Goal: Task Accomplishment & Management: Complete application form

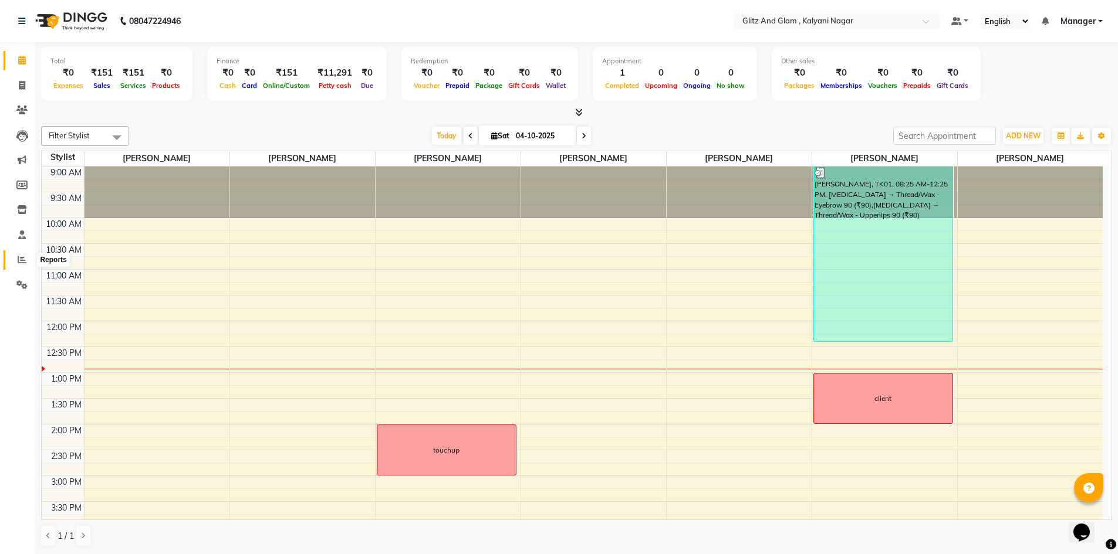
click at [19, 261] on icon at bounding box center [22, 259] width 9 height 9
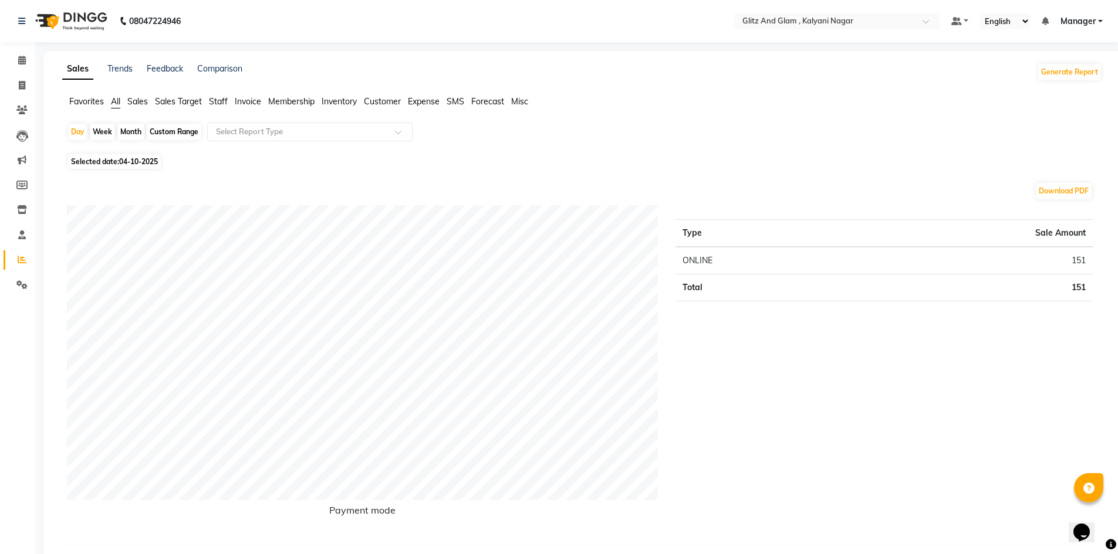
click at [124, 130] on div "Month" at bounding box center [130, 132] width 27 height 16
select select "10"
select select "2025"
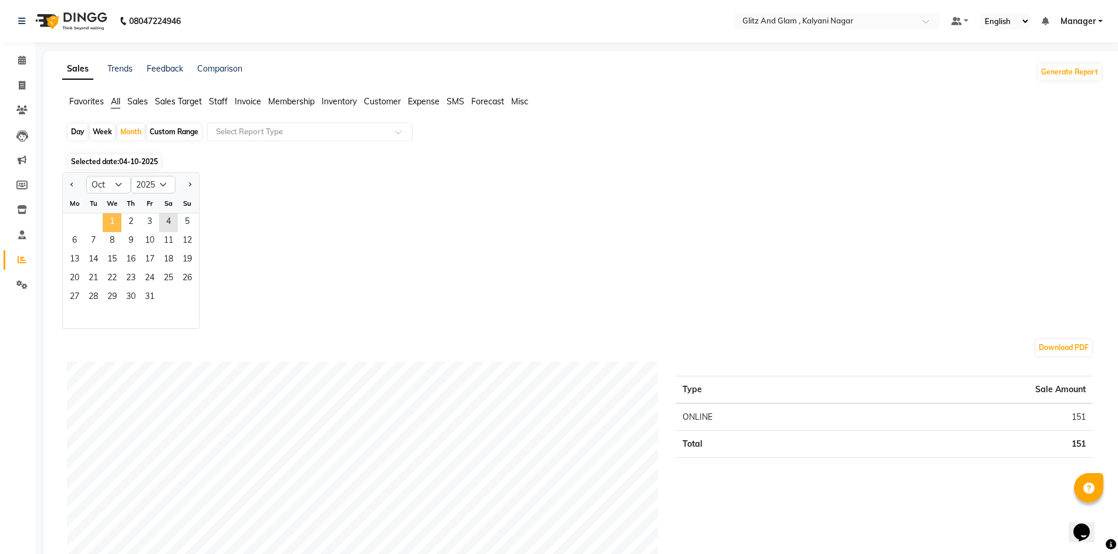
click at [109, 214] on span "1" at bounding box center [112, 223] width 19 height 19
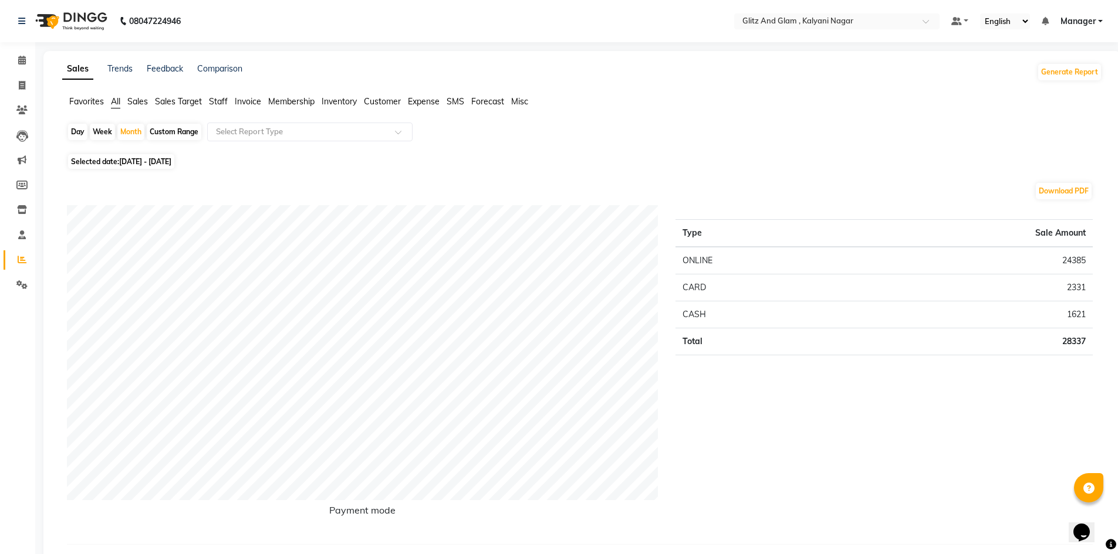
click at [136, 105] on span "Sales" at bounding box center [137, 101] width 21 height 11
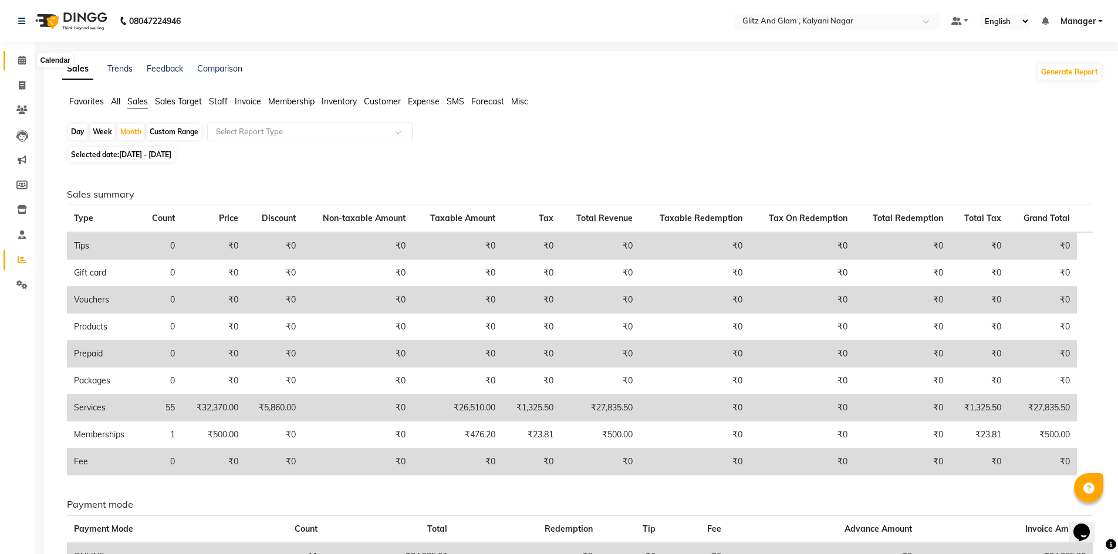
click at [22, 54] on span at bounding box center [22, 60] width 21 height 13
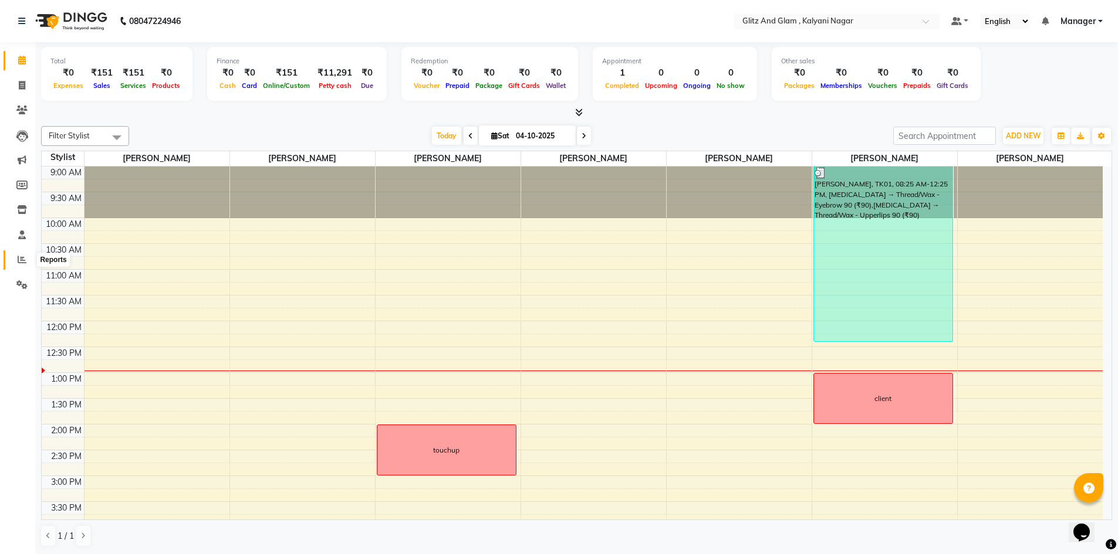
click at [19, 259] on icon at bounding box center [22, 259] width 9 height 9
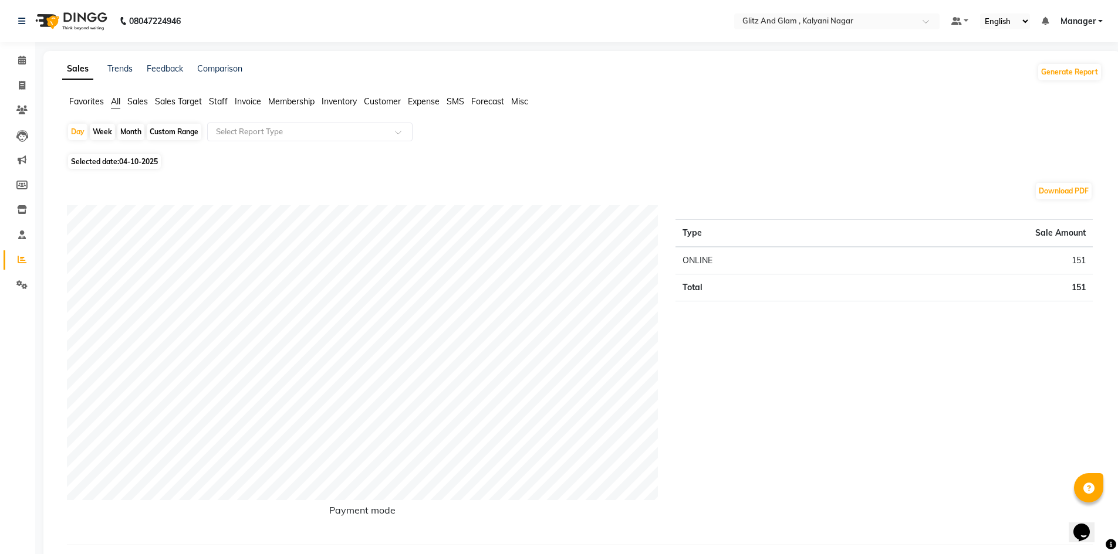
click at [134, 129] on div "Month" at bounding box center [130, 132] width 27 height 16
select select "10"
select select "2025"
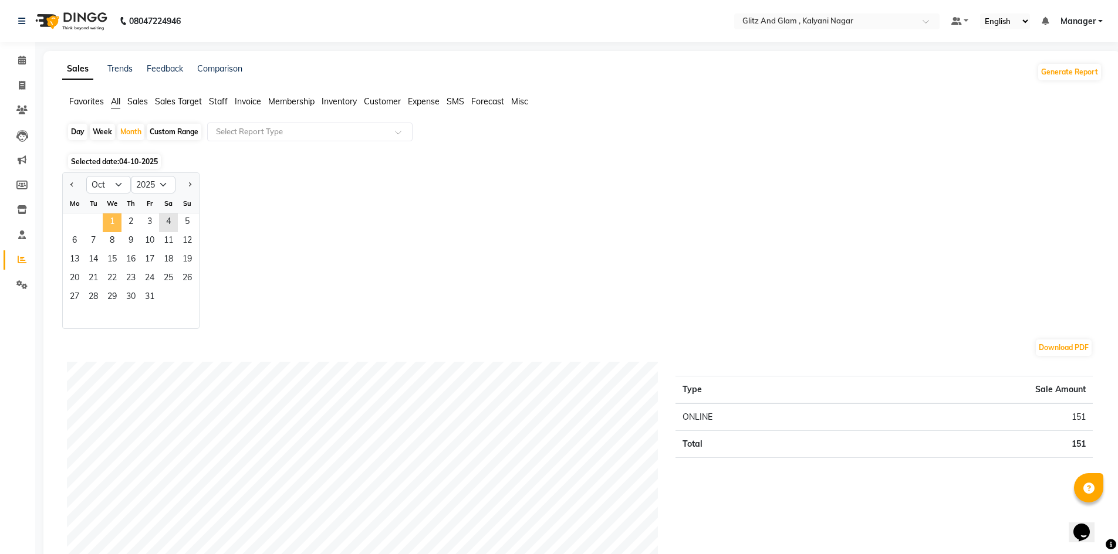
click at [117, 221] on span "1" at bounding box center [112, 223] width 19 height 19
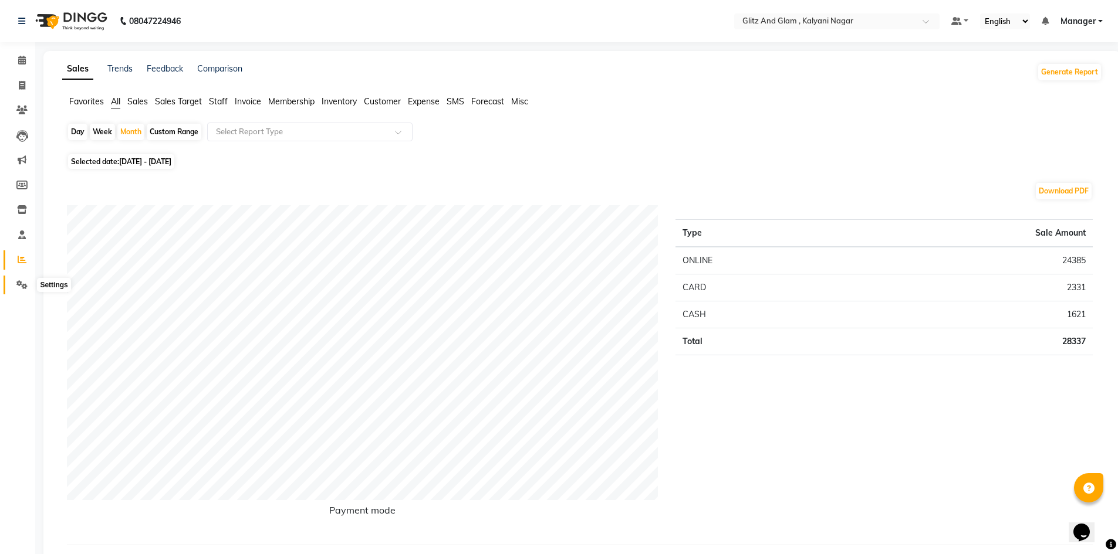
click at [22, 283] on icon at bounding box center [21, 284] width 11 height 9
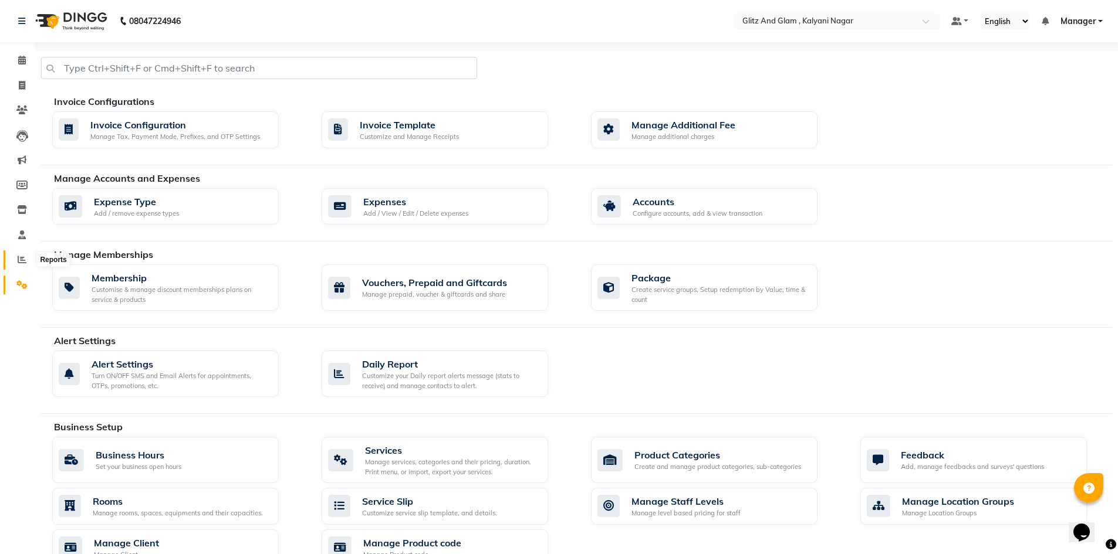
click at [21, 258] on icon at bounding box center [22, 259] width 9 height 9
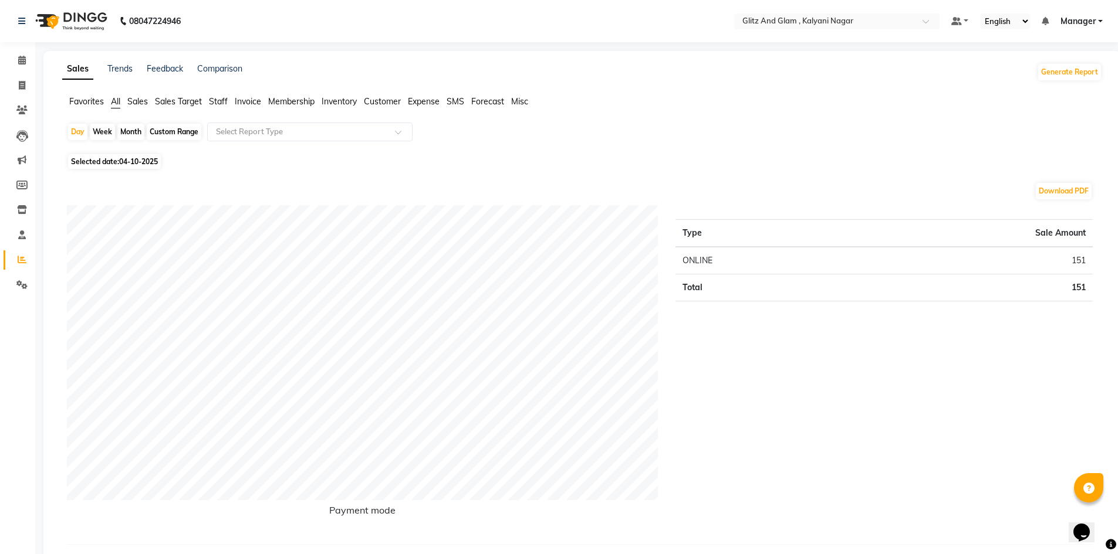
click at [138, 131] on div "Month" at bounding box center [130, 132] width 27 height 16
select select "10"
select select "2025"
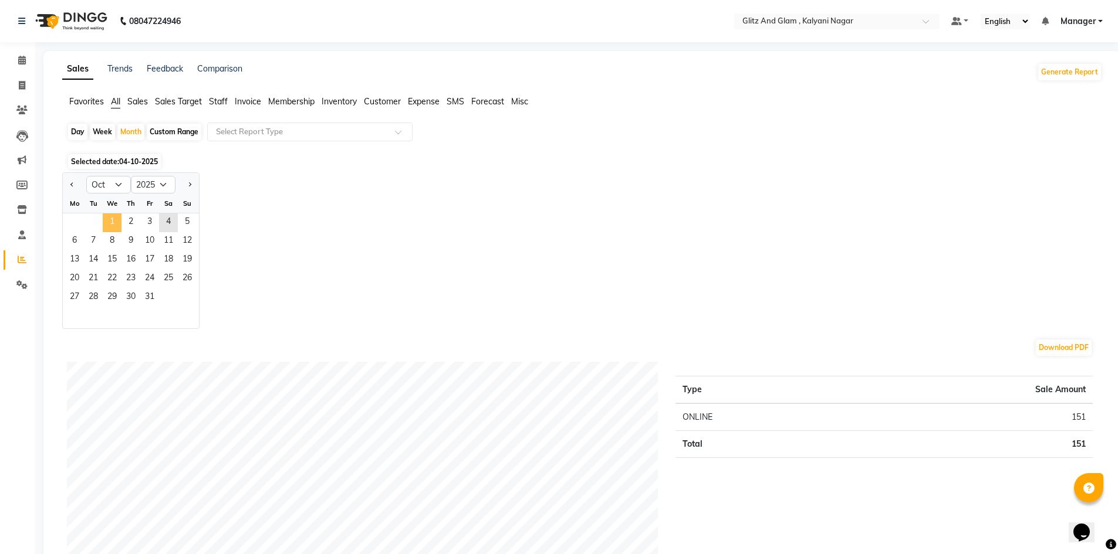
click at [110, 221] on span "1" at bounding box center [112, 223] width 19 height 19
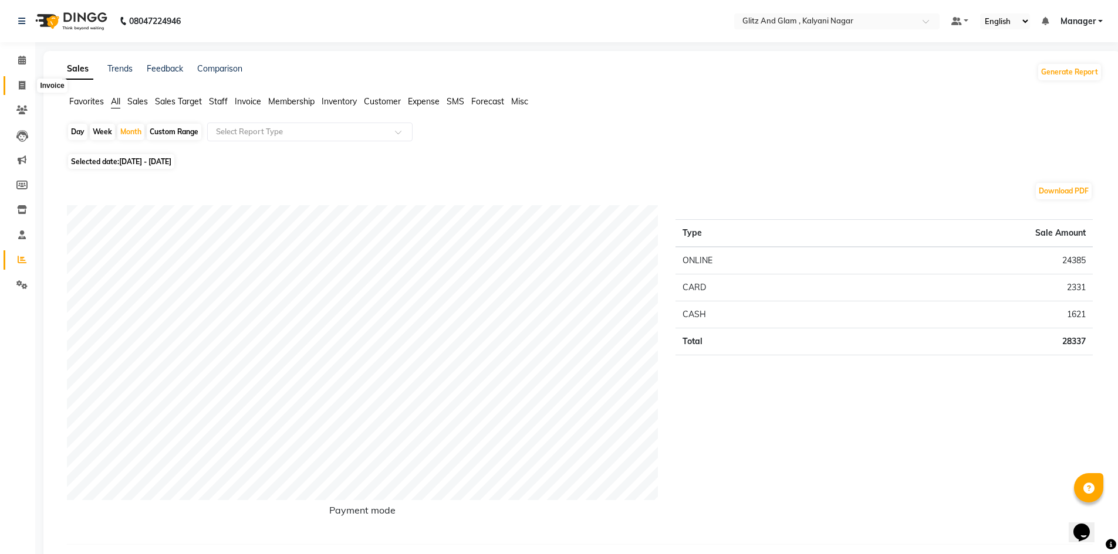
click at [22, 85] on icon at bounding box center [22, 85] width 6 height 9
select select "service"
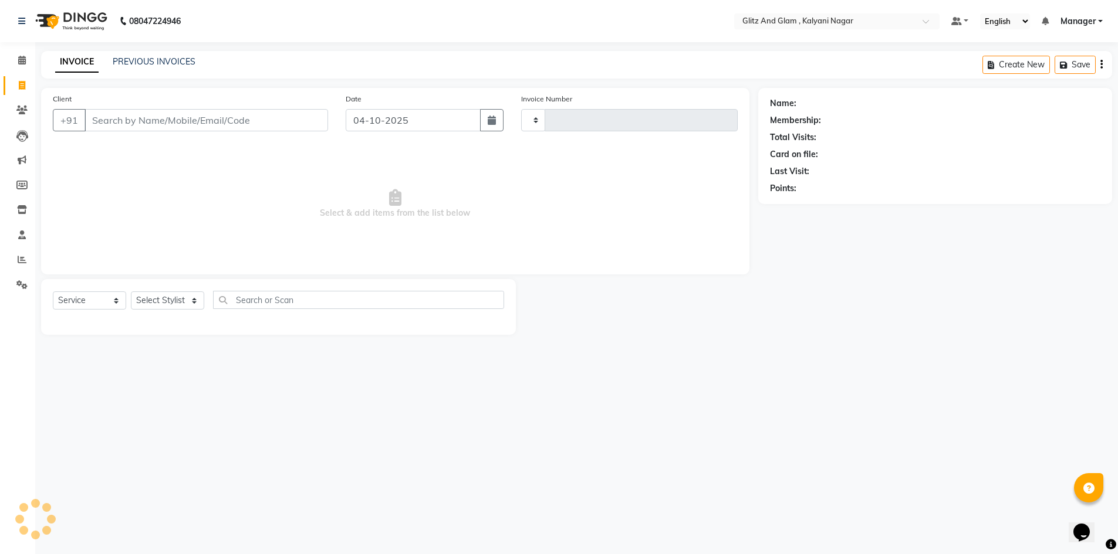
type input "0940"
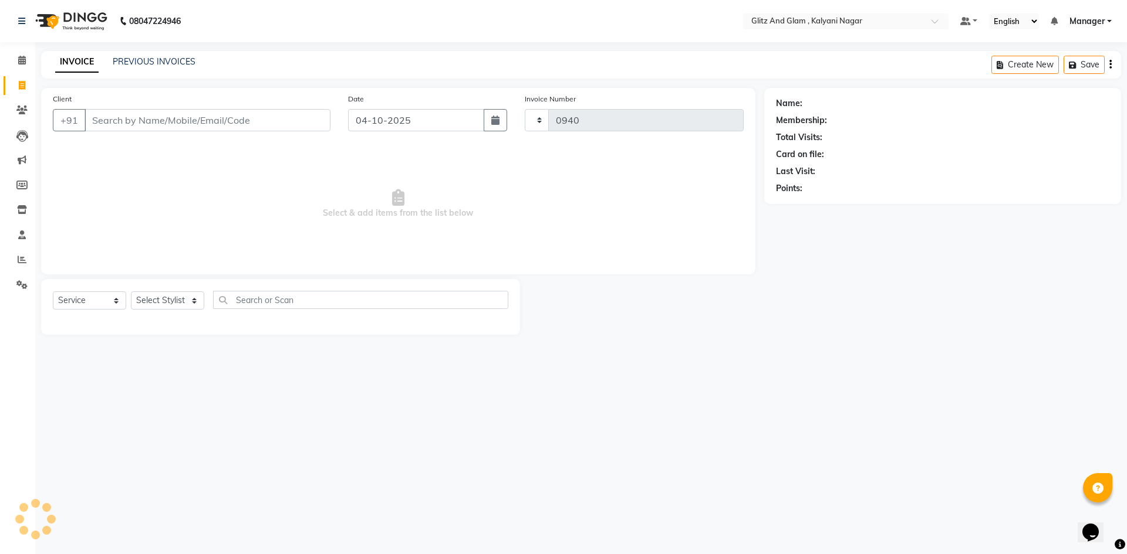
select select "7347"
click at [186, 116] on input "Client" at bounding box center [207, 120] width 246 height 22
type input "9"
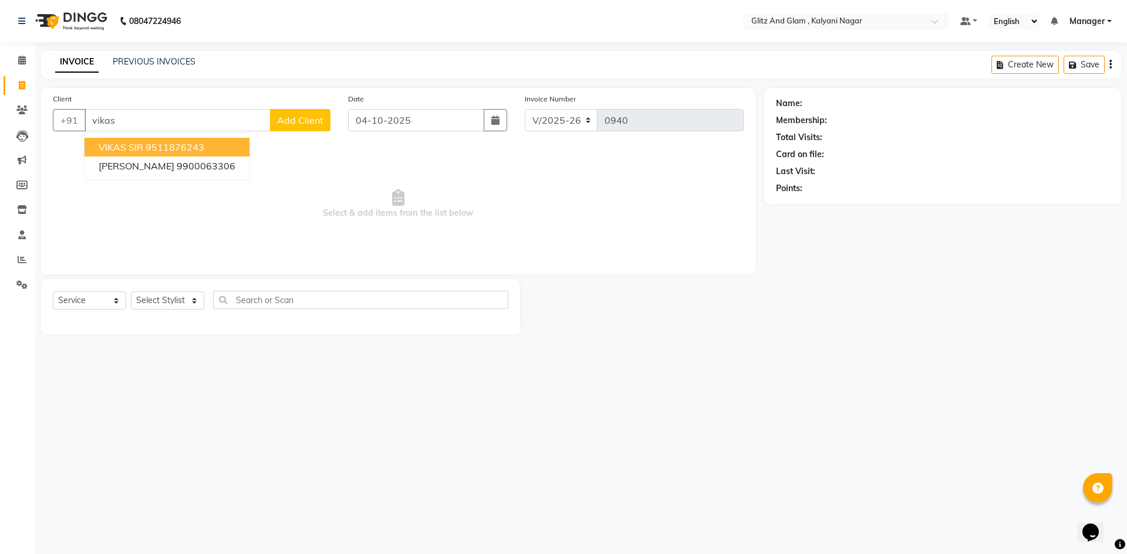
click at [178, 151] on ngb-highlight "9511876243" at bounding box center [175, 147] width 59 height 12
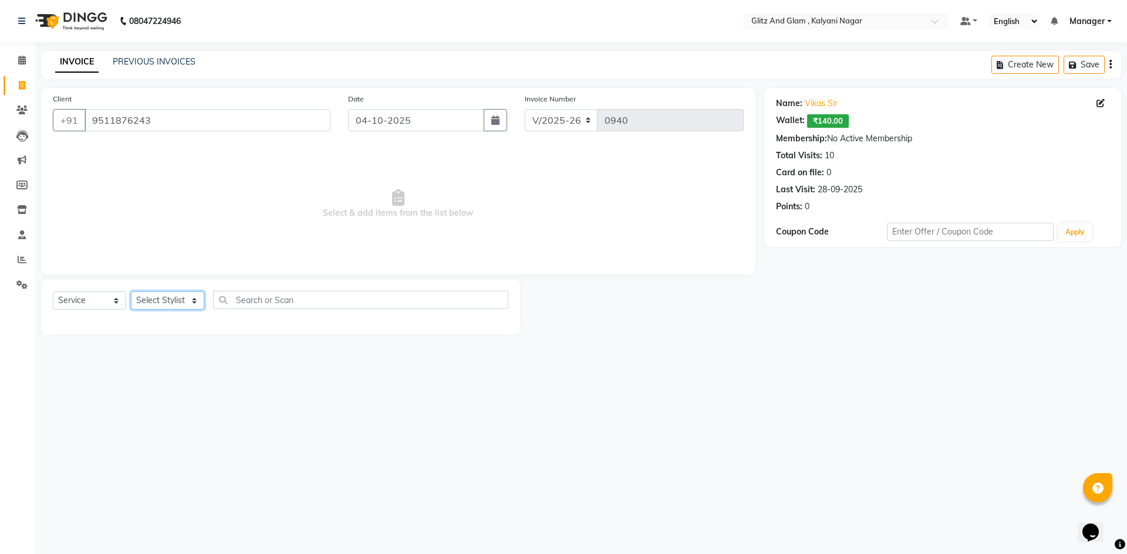
click at [167, 296] on select "Select Stylist [PERSON_NAME] [PERSON_NAME] [PERSON_NAME] [PERSON_NAME] [PERSON_…" at bounding box center [167, 301] width 73 height 18
click at [182, 127] on input "9511876243" at bounding box center [207, 120] width 246 height 22
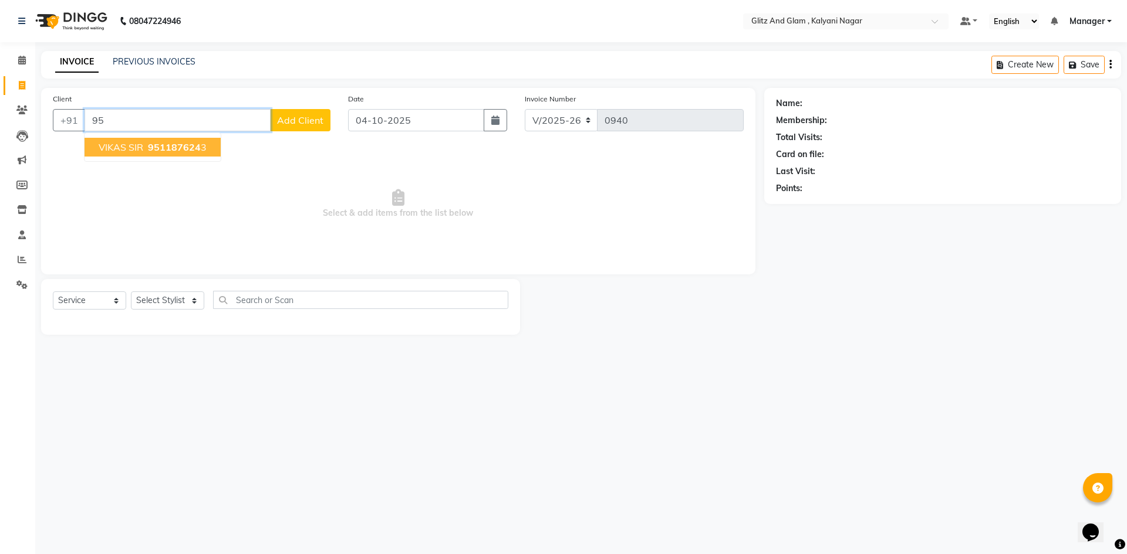
type input "9"
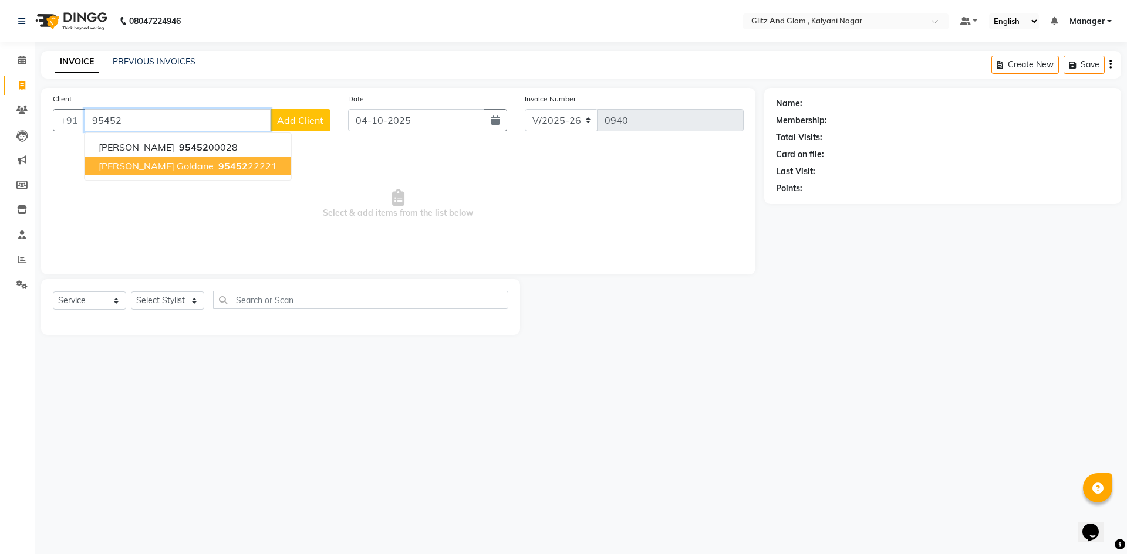
click at [143, 167] on span "[PERSON_NAME] goldane" at bounding box center [156, 166] width 115 height 12
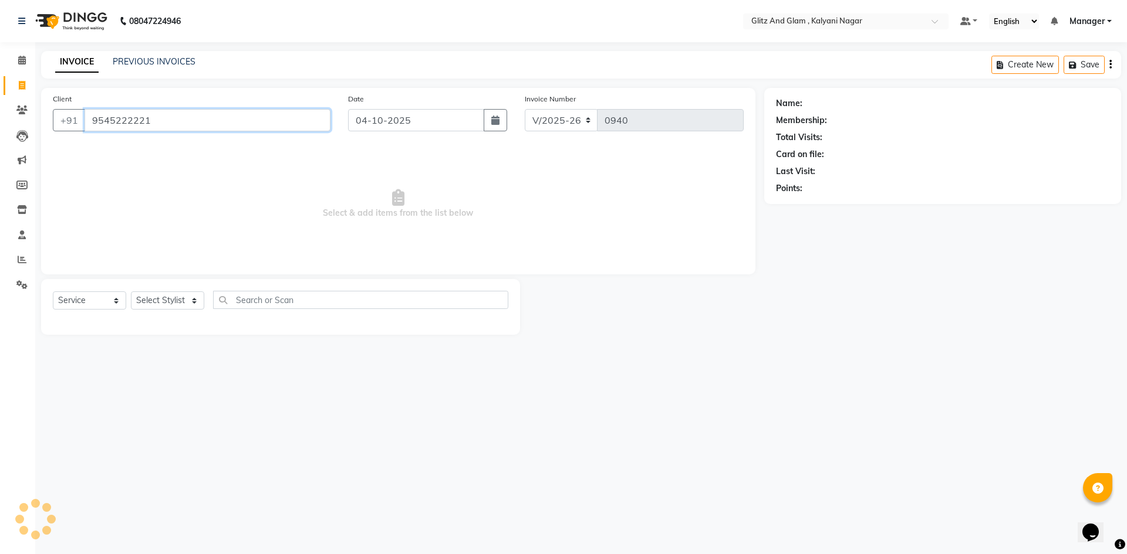
type input "9545222221"
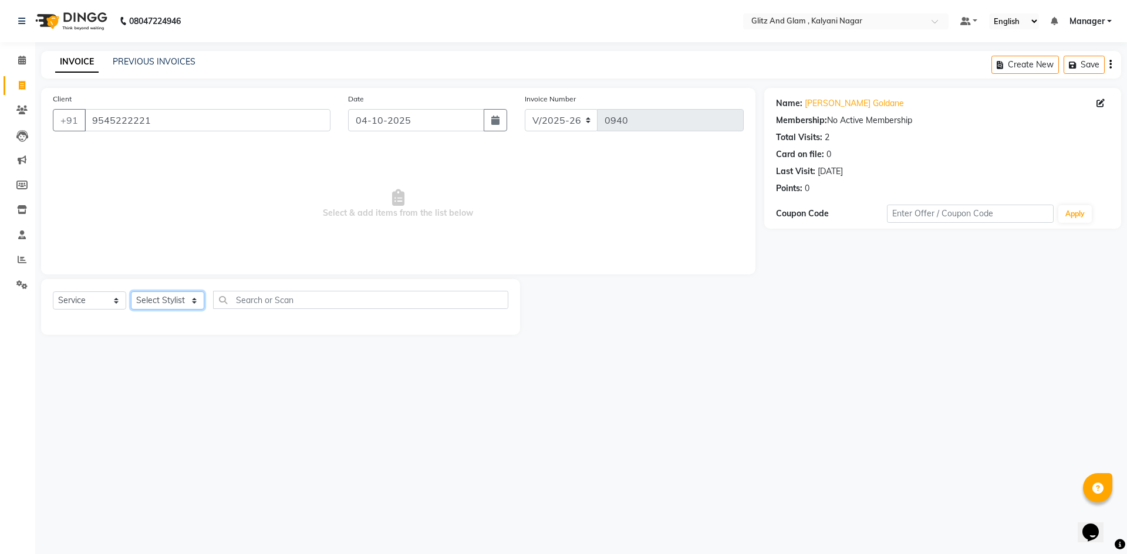
click at [183, 295] on select "Select Stylist [PERSON_NAME] [PERSON_NAME] [PERSON_NAME] [PERSON_NAME] [PERSON_…" at bounding box center [167, 301] width 73 height 18
click at [131, 292] on select "Select Stylist [PERSON_NAME] [PERSON_NAME] [PERSON_NAME] [PERSON_NAME] [PERSON_…" at bounding box center [167, 301] width 73 height 18
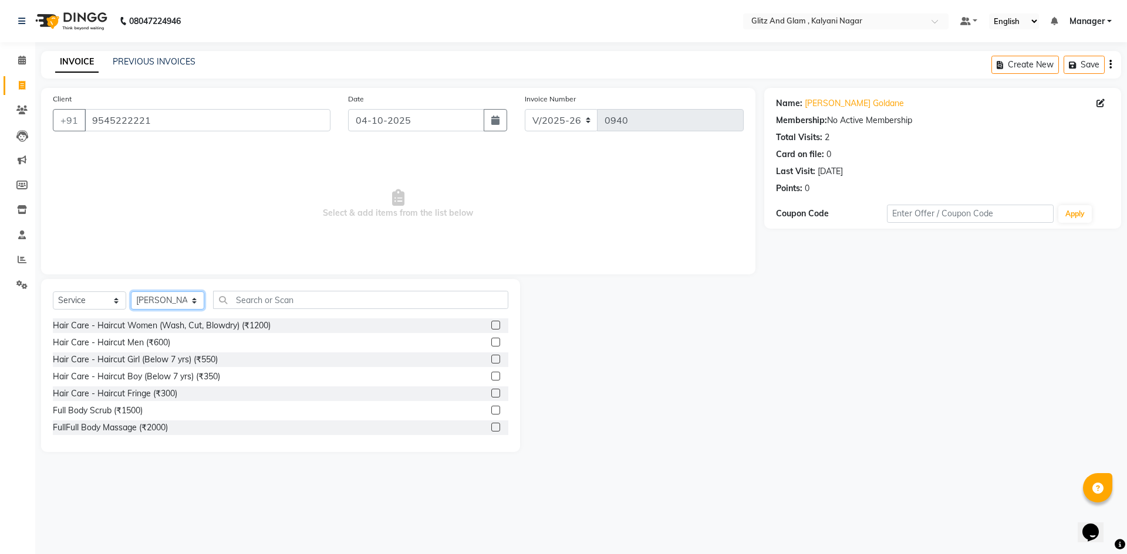
click at [170, 295] on select "Select Stylist [PERSON_NAME] [PERSON_NAME] [PERSON_NAME] [PERSON_NAME] [PERSON_…" at bounding box center [167, 301] width 73 height 18
select select "65894"
click at [131, 292] on select "Select Stylist [PERSON_NAME] [PERSON_NAME] [PERSON_NAME] [PERSON_NAME] [PERSON_…" at bounding box center [167, 301] width 73 height 18
click at [491, 341] on label at bounding box center [495, 342] width 9 height 9
click at [491, 341] on input "checkbox" at bounding box center [495, 343] width 8 height 8
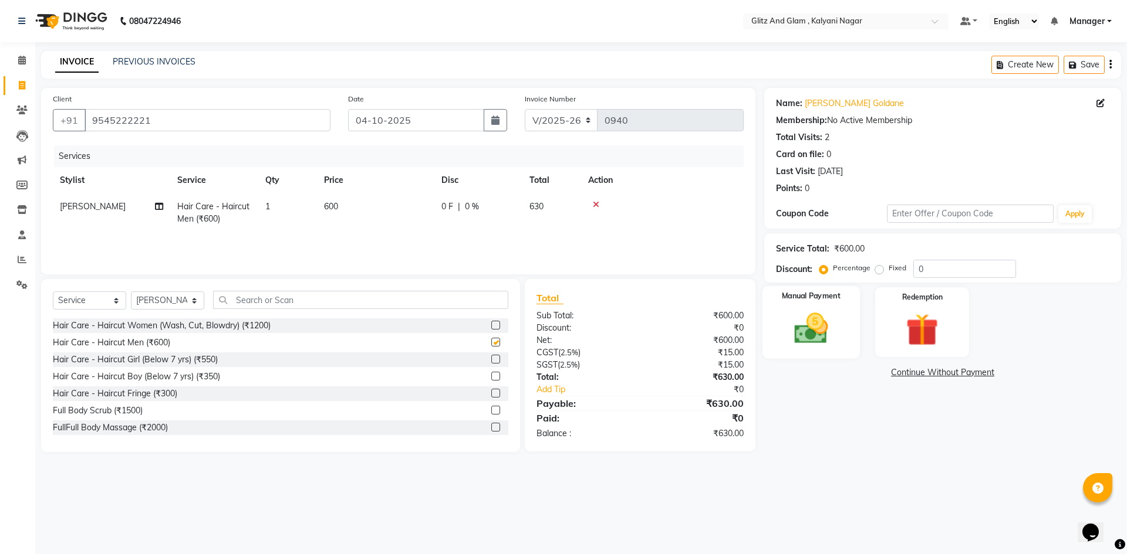
checkbox input "false"
click at [936, 275] on input "0" at bounding box center [964, 269] width 103 height 18
type input "20"
click at [807, 336] on img at bounding box center [810, 328] width 55 height 39
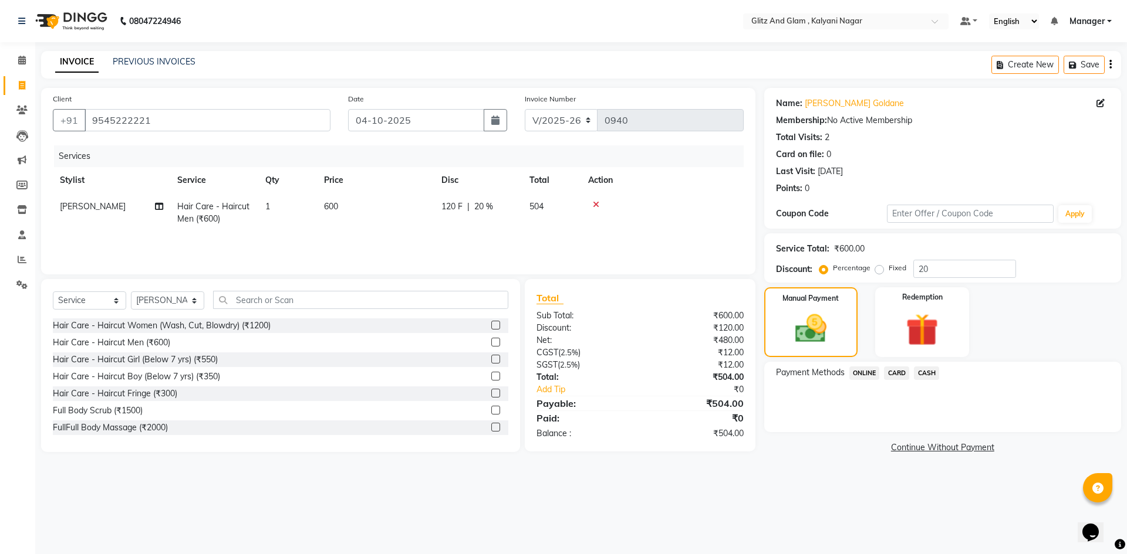
click at [867, 378] on span "ONLINE" at bounding box center [864, 373] width 31 height 13
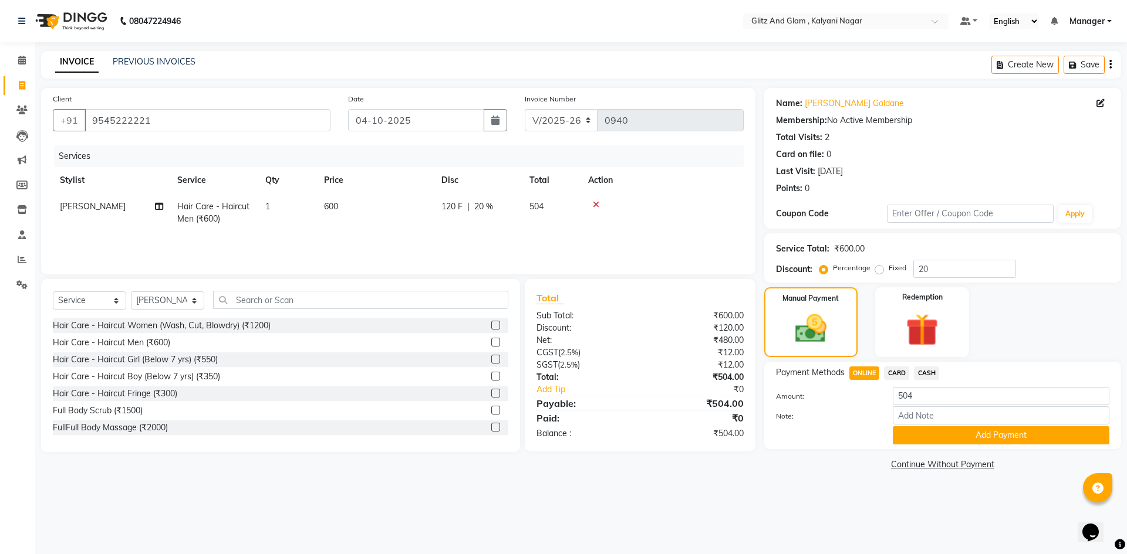
click at [898, 373] on span "CARD" at bounding box center [896, 373] width 25 height 13
click at [901, 431] on button "Add Payment" at bounding box center [1000, 436] width 217 height 18
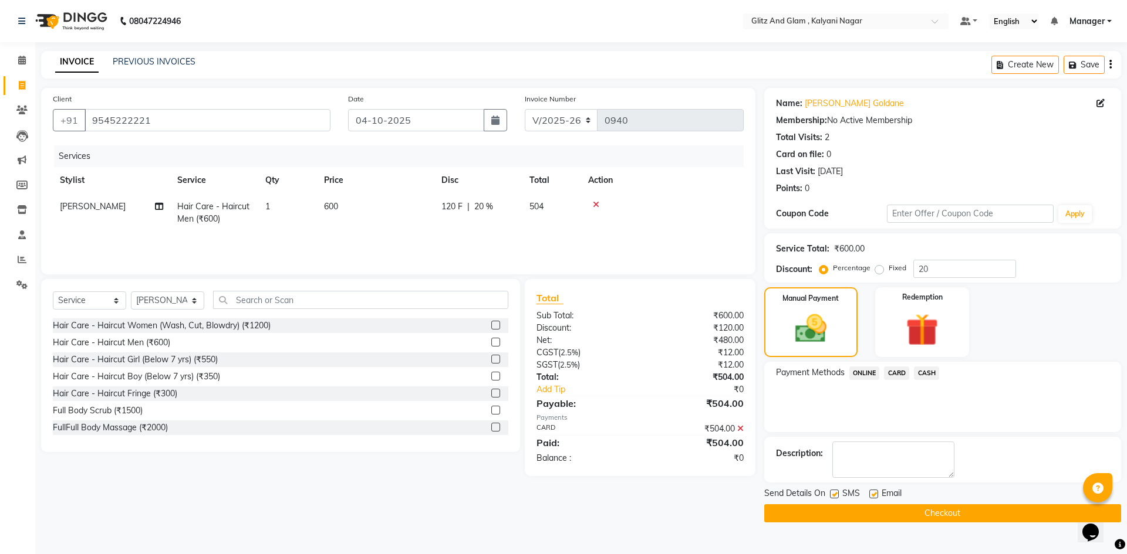
click at [828, 515] on button "Checkout" at bounding box center [942, 514] width 357 height 18
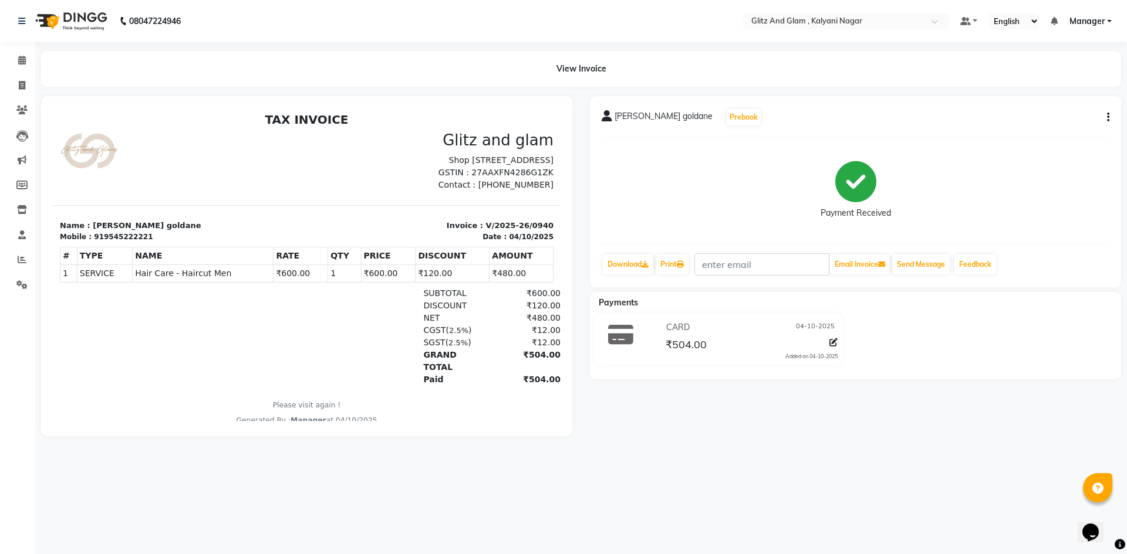
click at [828, 514] on div "08047224946 Select Location × Glitz And Glam , Kalyani Nagar Default Panel My P…" at bounding box center [563, 277] width 1127 height 554
drag, startPoint x: 21, startPoint y: 59, endPoint x: 20, endPoint y: 66, distance: 6.5
click at [21, 59] on icon at bounding box center [22, 60] width 8 height 9
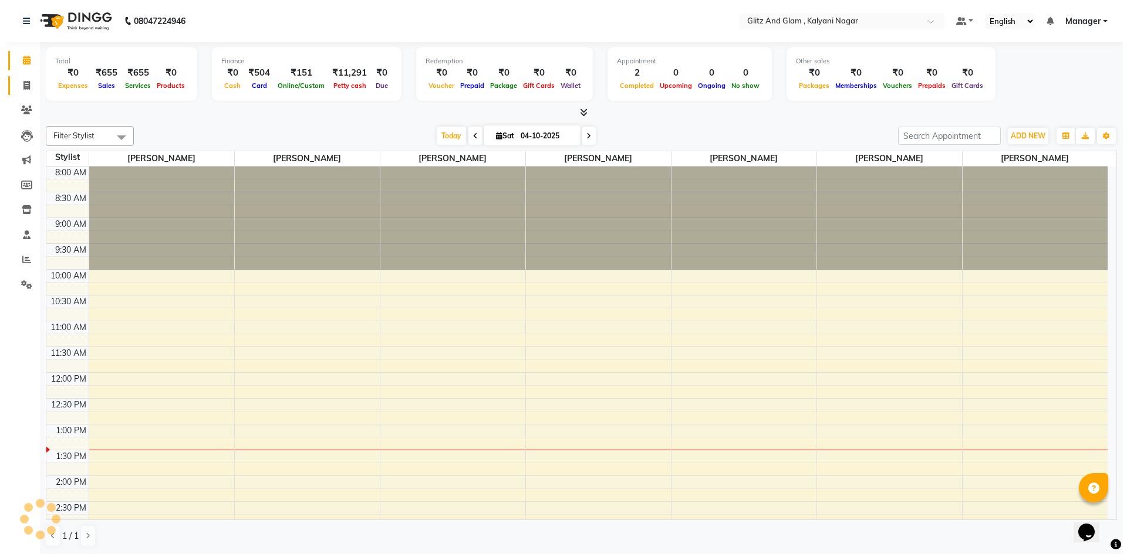
scroll to position [243, 0]
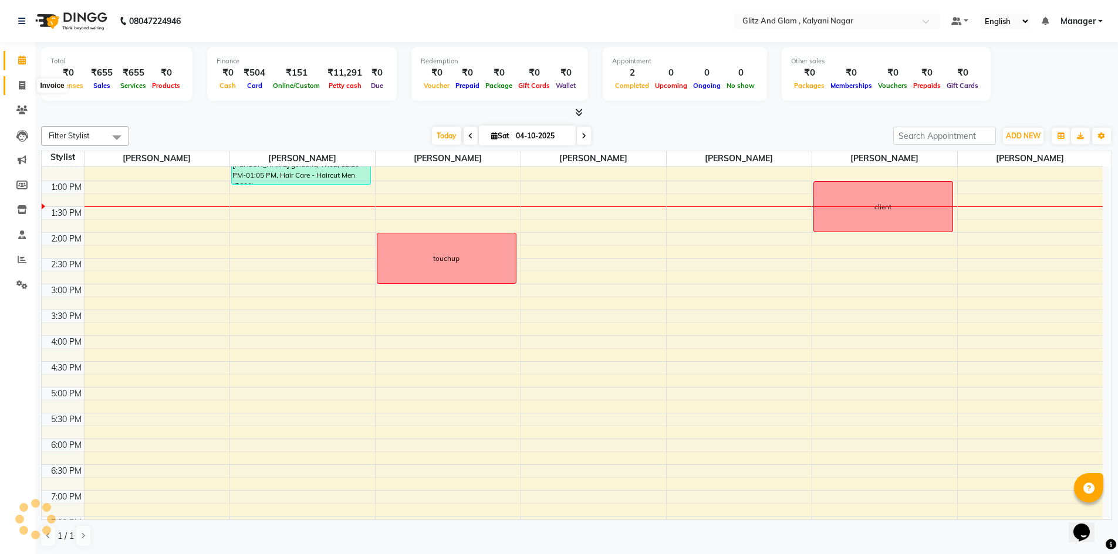
click at [22, 82] on icon at bounding box center [22, 85] width 6 height 9
select select "7347"
select select "service"
